Goal: Task Accomplishment & Management: Manage account settings

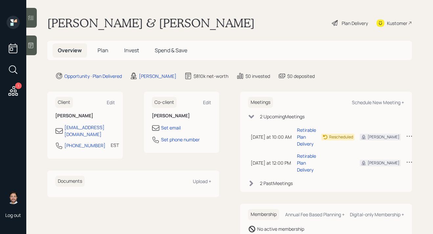
click at [343, 23] on div "Plan Delivery" at bounding box center [355, 23] width 26 height 7
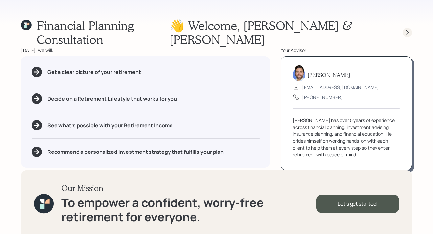
click at [406, 29] on icon at bounding box center [408, 32] width 7 height 7
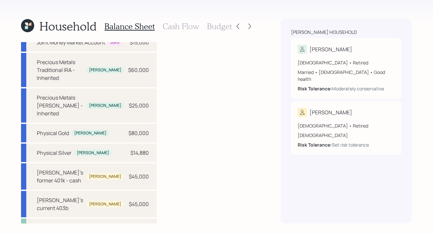
scroll to position [79, 0]
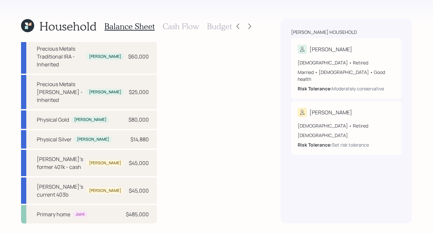
click at [188, 28] on h3 "Cash Flow" at bounding box center [181, 27] width 37 height 10
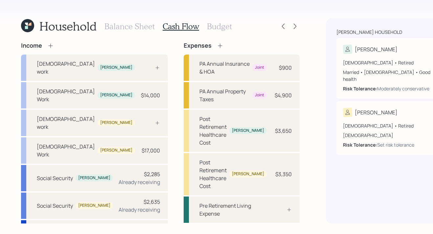
click at [209, 28] on h3 "Budget" at bounding box center [219, 27] width 25 height 10
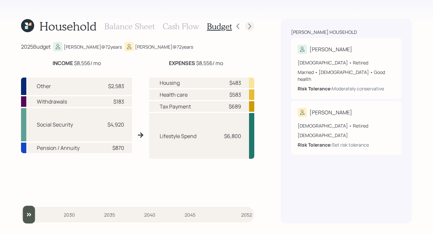
click at [250, 30] on div at bounding box center [249, 26] width 9 height 9
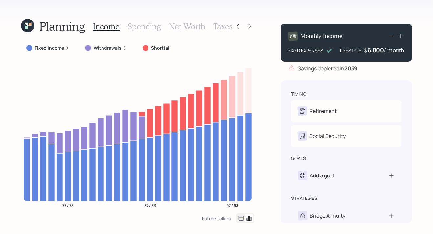
click at [30, 28] on icon at bounding box center [27, 25] width 13 height 13
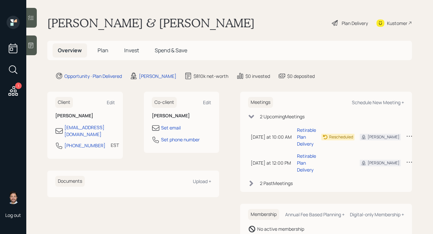
click at [101, 50] on span "Plan" at bounding box center [103, 50] width 11 height 7
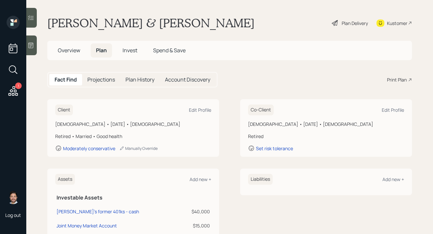
click at [403, 79] on div "Print Plan" at bounding box center [397, 79] width 20 height 7
click at [135, 46] on h5 "Invest" at bounding box center [129, 50] width 25 height 14
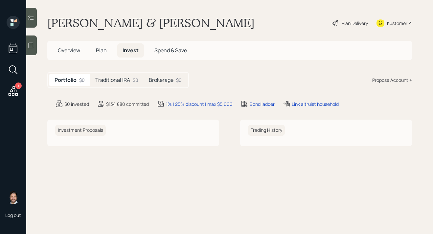
click at [114, 81] on h5 "Traditional IRA" at bounding box center [112, 80] width 35 height 6
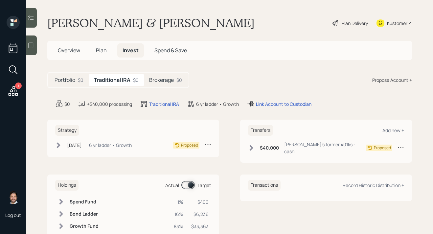
click at [173, 81] on h5 "Brokerage" at bounding box center [161, 80] width 25 height 6
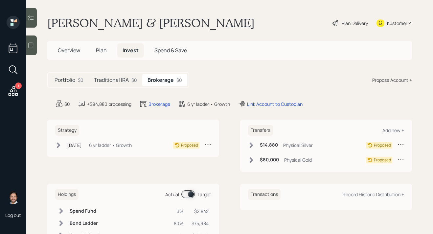
click at [73, 48] on span "Overview" at bounding box center [69, 50] width 22 height 7
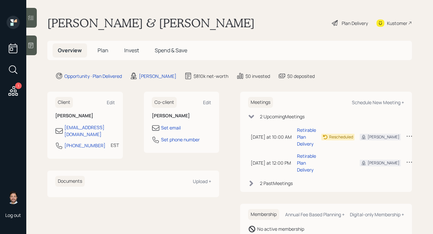
click at [107, 54] on h5 "Plan" at bounding box center [102, 50] width 21 height 14
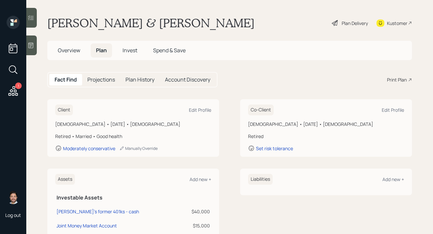
click at [127, 54] on span "Invest" at bounding box center [130, 50] width 15 height 7
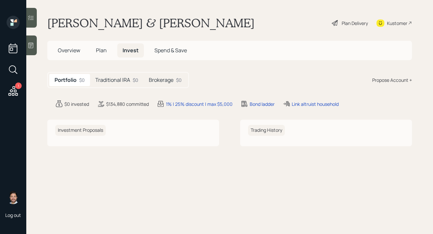
click at [127, 77] on h5 "Traditional IRA" at bounding box center [112, 80] width 35 height 6
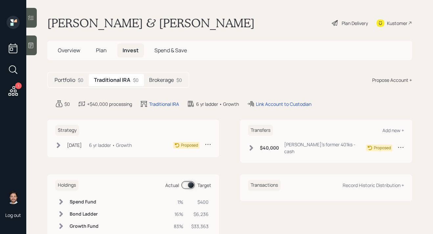
scroll to position [16, 0]
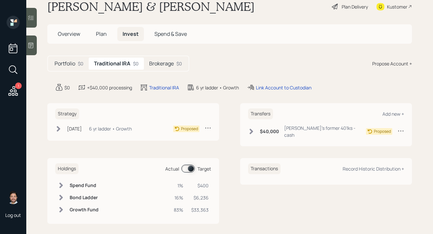
click at [169, 64] on h5 "Brokerage" at bounding box center [161, 64] width 25 height 6
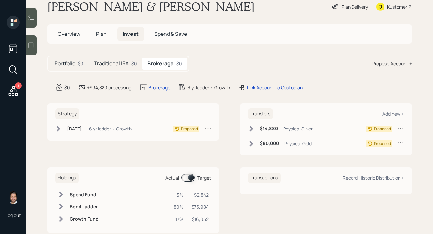
scroll to position [31, 0]
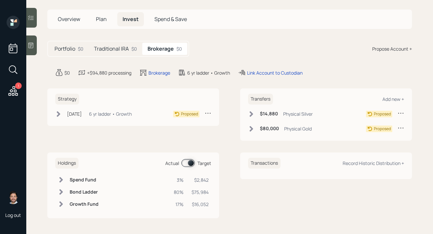
click at [85, 203] on h6 "Growth Fund" at bounding box center [84, 205] width 29 height 6
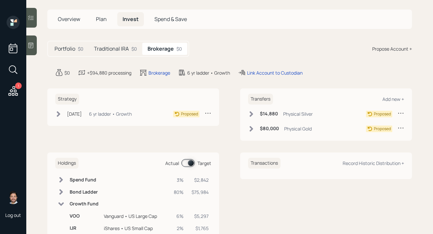
click at [86, 192] on h6 "Bond Ladder" at bounding box center [84, 192] width 29 height 6
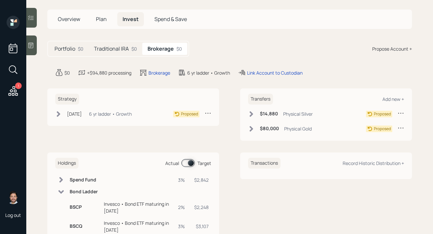
click at [82, 192] on h6 "Bond Ladder" at bounding box center [84, 192] width 29 height 6
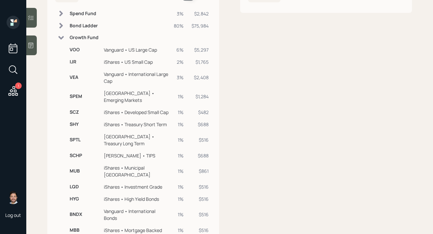
scroll to position [198, 0]
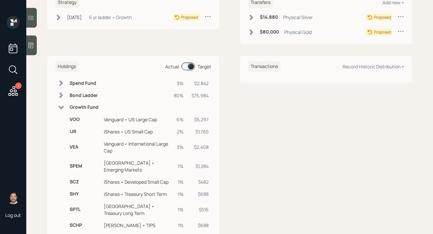
click at [89, 109] on h6 "Growth Fund" at bounding box center [84, 108] width 29 height 6
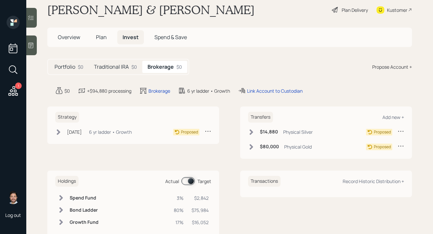
scroll to position [4, 0]
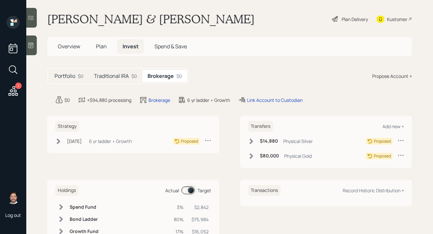
click at [119, 75] on h5 "Traditional IRA" at bounding box center [111, 76] width 35 height 6
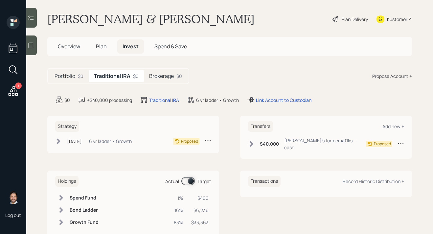
scroll to position [16, 0]
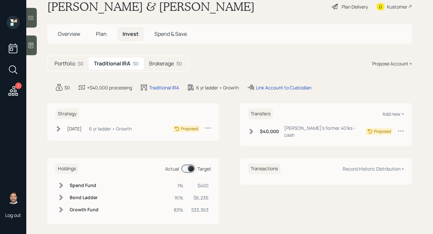
click at [88, 207] on h6 "Growth Fund" at bounding box center [84, 210] width 29 height 6
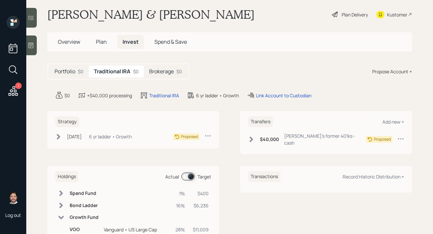
scroll to position [0, 0]
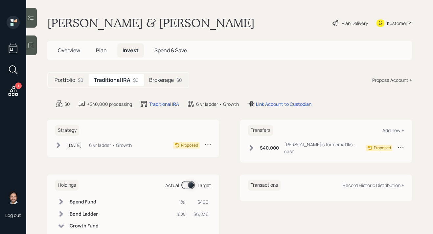
click at [61, 223] on icon at bounding box center [61, 226] width 7 height 7
click at [62, 147] on div "[DATE] [DATE] 11:54 AM EDT 6 yr ladder • Growth" at bounding box center [93, 145] width 77 height 8
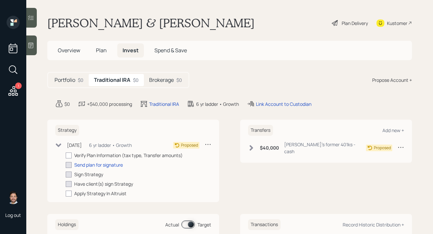
click at [62, 147] on div "[DATE] [DATE] 11:54 AM EDT 6 yr ladder • Growth" at bounding box center [93, 145] width 77 height 8
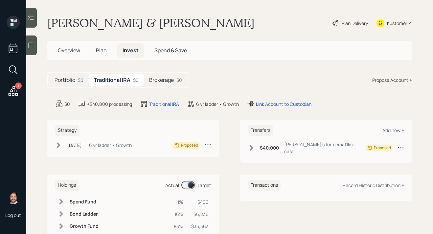
click at [210, 145] on icon at bounding box center [208, 144] width 7 height 7
click at [229, 136] on div "Strategy [DATE] [DATE] 11:54 AM EDT 6 yr ladder • Growth Proposed Edit Strategy…" at bounding box center [229, 141] width 365 height 43
click at [78, 81] on div "$0" at bounding box center [81, 80] width 6 height 7
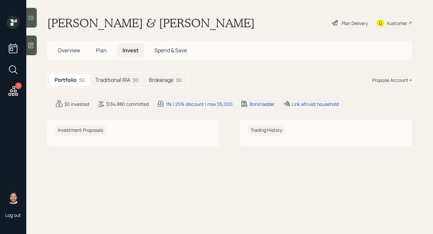
click at [77, 52] on span "Overview" at bounding box center [69, 50] width 22 height 7
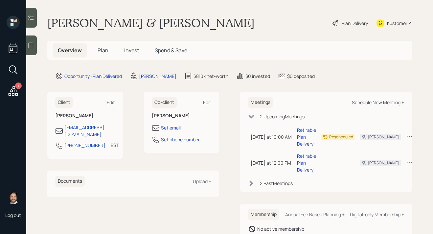
click at [381, 103] on div "Schedule New Meeting +" at bounding box center [378, 102] width 52 height 6
select select "bffa7908-1b2a-4c79-9bb6-f0ec9aed22d3"
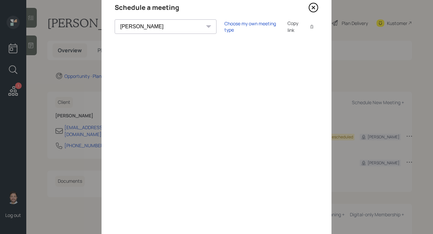
scroll to position [62, 0]
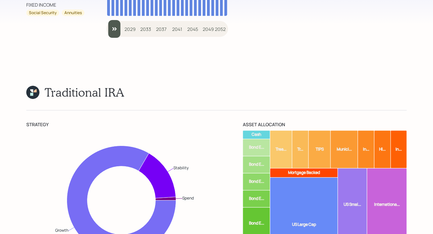
scroll to position [4509, 0]
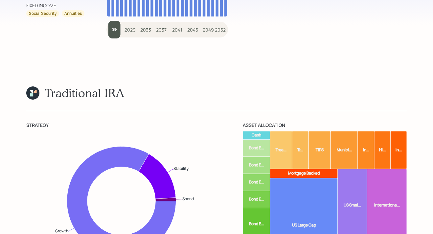
click at [191, 122] on div "Strategy" at bounding box center [121, 125] width 190 height 7
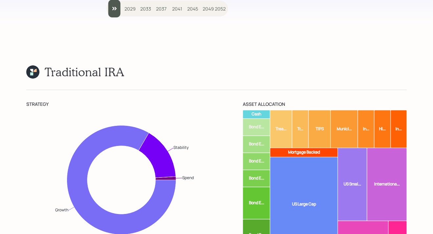
scroll to position [4531, 0]
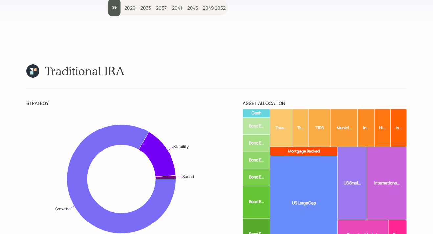
drag, startPoint x: 54, startPoint y: 203, endPoint x: 34, endPoint y: 203, distance: 20.1
click at [31, 139] on icon "Spend Stability Growth" at bounding box center [121, 179] width 190 height 140
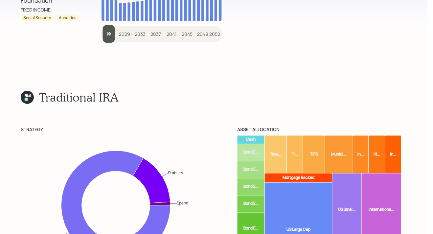
scroll to position [4502, 6]
